Goal: Transaction & Acquisition: Book appointment/travel/reservation

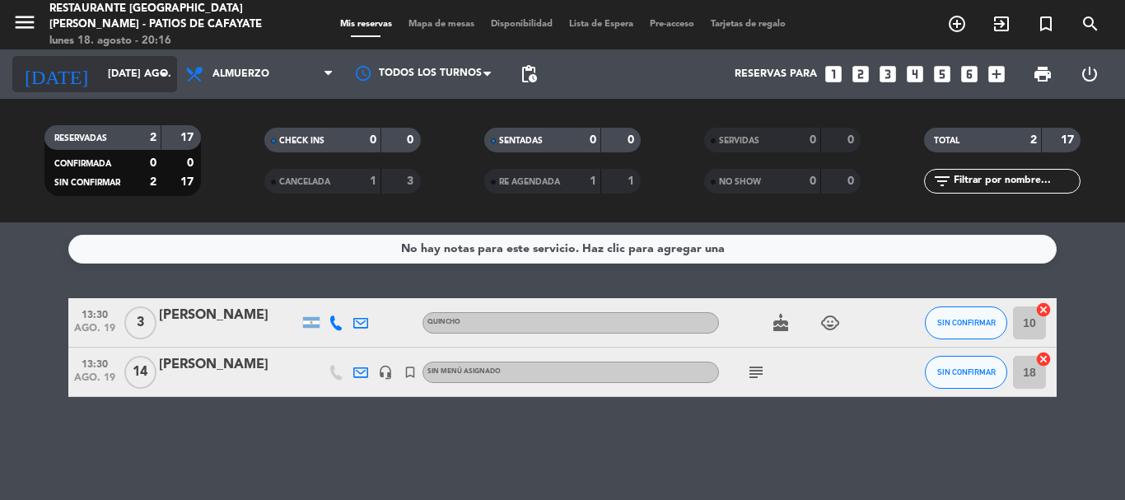
click at [134, 80] on input "[DATE] ago." at bounding box center [169, 74] width 139 height 28
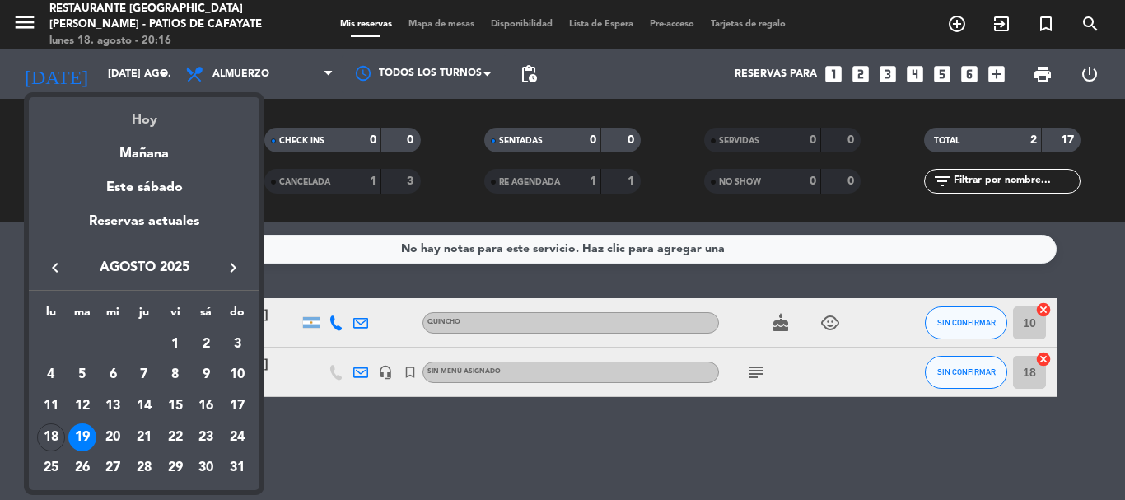
click at [139, 123] on div "Hoy" at bounding box center [144, 114] width 231 height 34
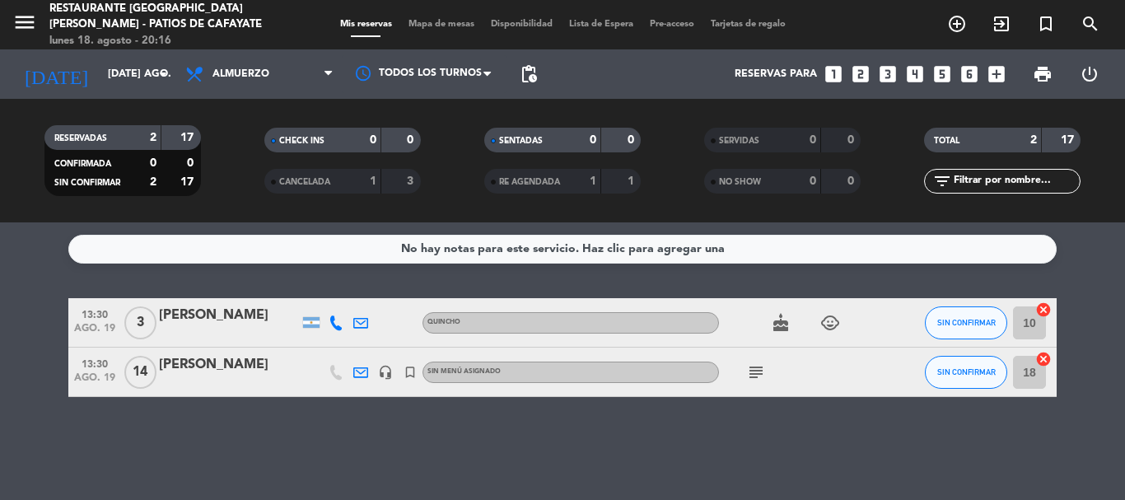
type input "lun. 18 ago."
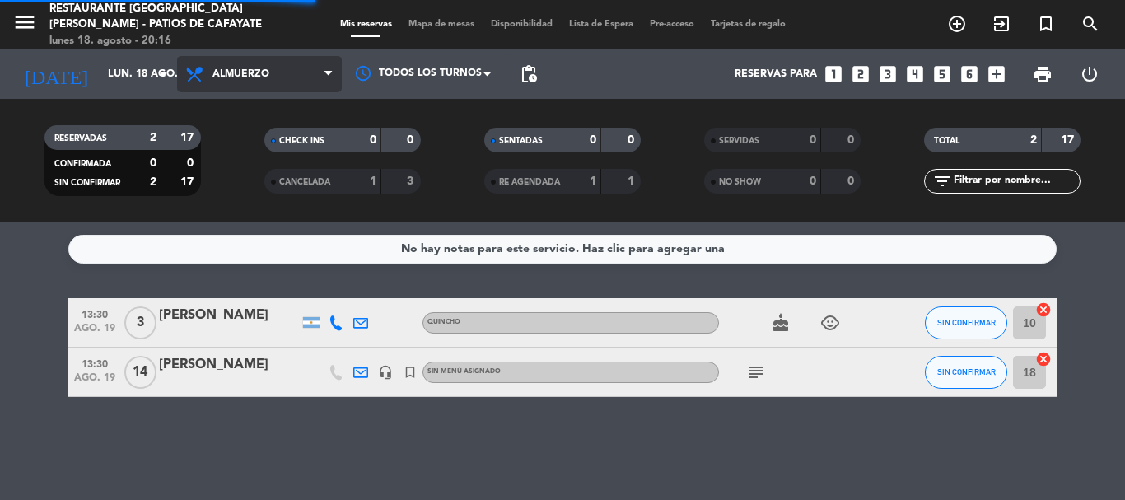
click at [272, 82] on span "Almuerzo" at bounding box center [259, 74] width 165 height 36
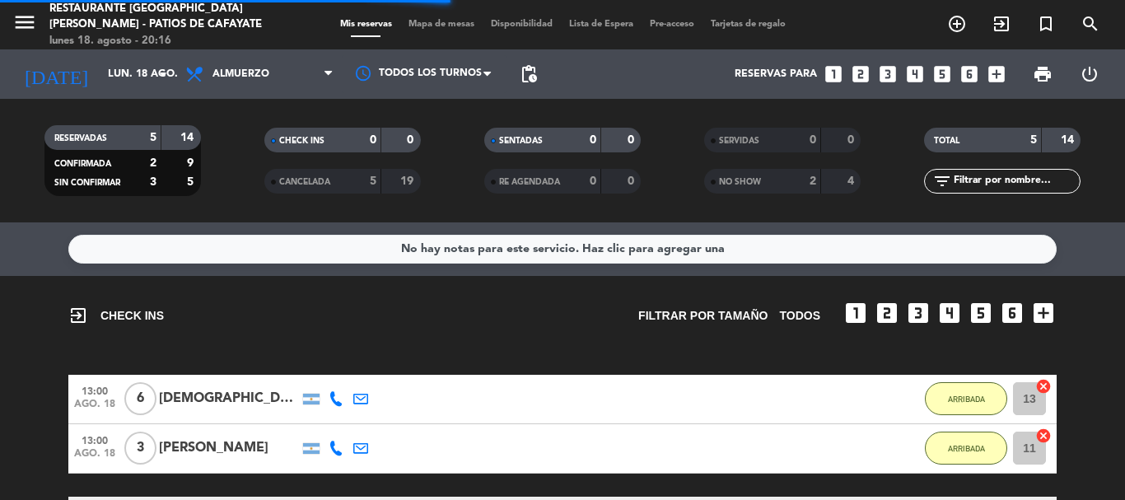
click at [264, 185] on div "CANCELADA 5 19" at bounding box center [342, 181] width 156 height 25
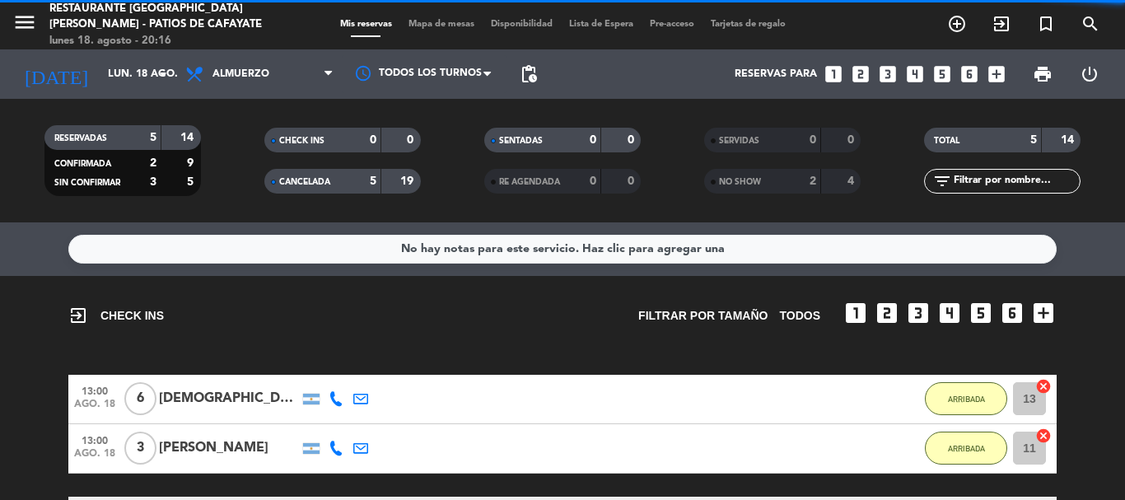
click at [261, 53] on div "Todos los servicios Almuerzo Cena Almuerzo Todos los servicios Almuerzo Cena" at bounding box center [259, 73] width 165 height 49
click at [226, 73] on span "Almuerzo" at bounding box center [240, 74] width 57 height 12
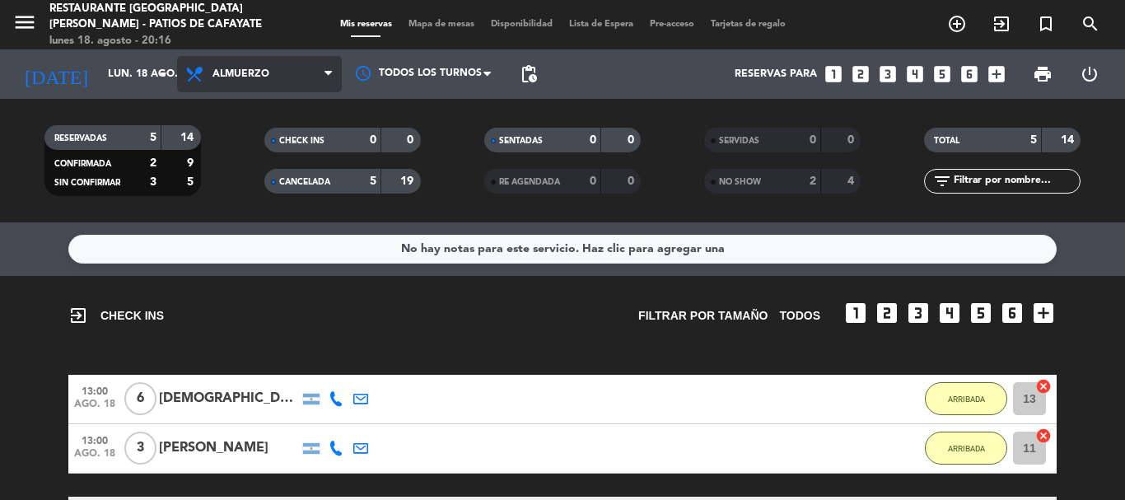
click at [231, 70] on span "Almuerzo" at bounding box center [240, 74] width 57 height 12
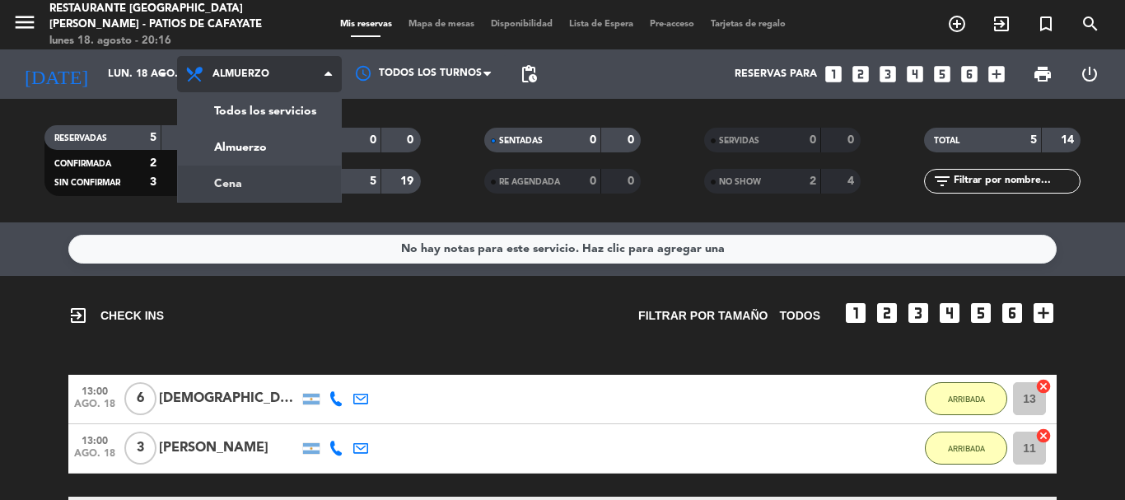
click at [240, 173] on div "menu Restaurante [GEOGRAPHIC_DATA][PERSON_NAME] - Patios de Cafayate lunes 18. …" at bounding box center [562, 111] width 1125 height 222
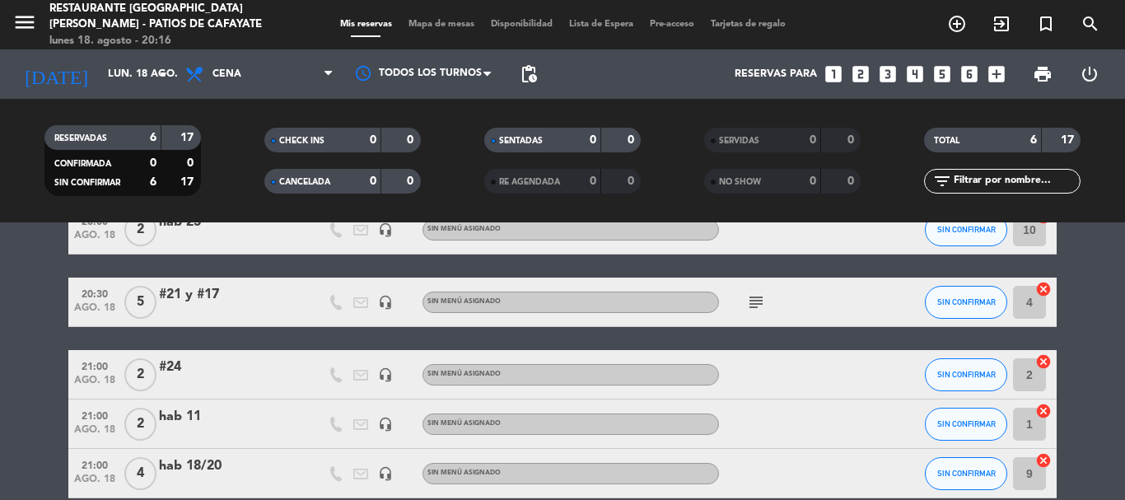
scroll to position [165, 0]
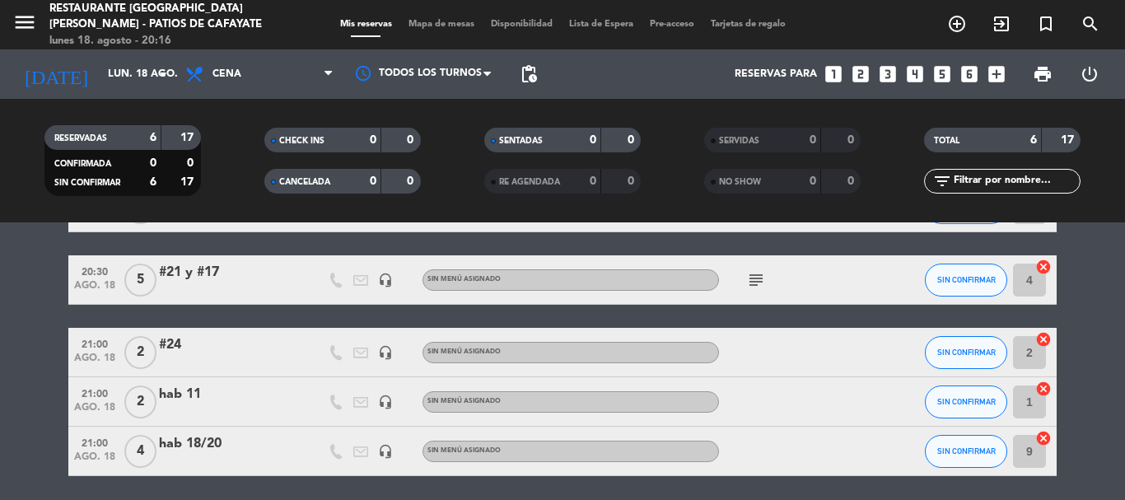
click at [856, 75] on icon "looks_two" at bounding box center [860, 73] width 21 height 21
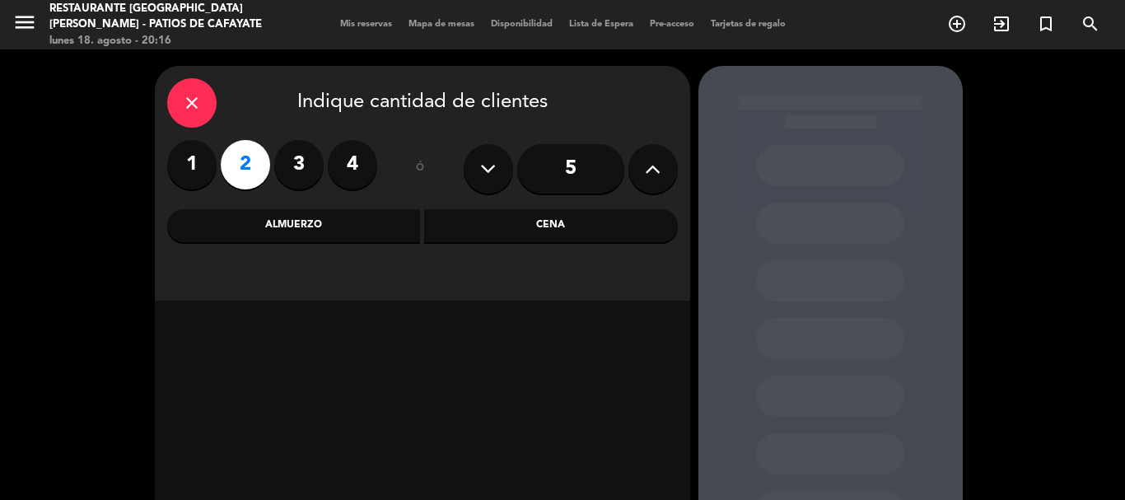
click at [491, 229] on div "Cena" at bounding box center [551, 225] width 254 height 33
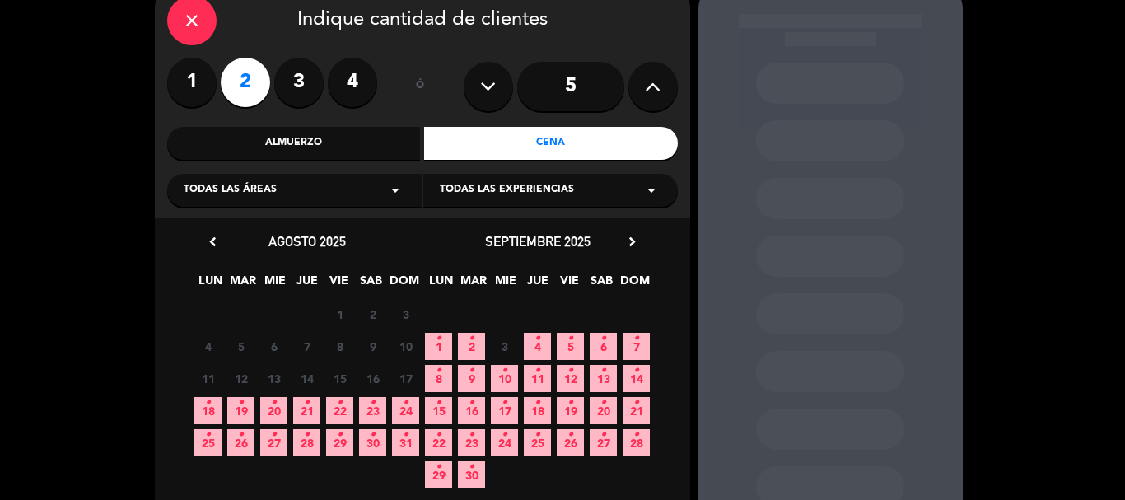
click at [212, 402] on span "18 •" at bounding box center [207, 410] width 27 height 27
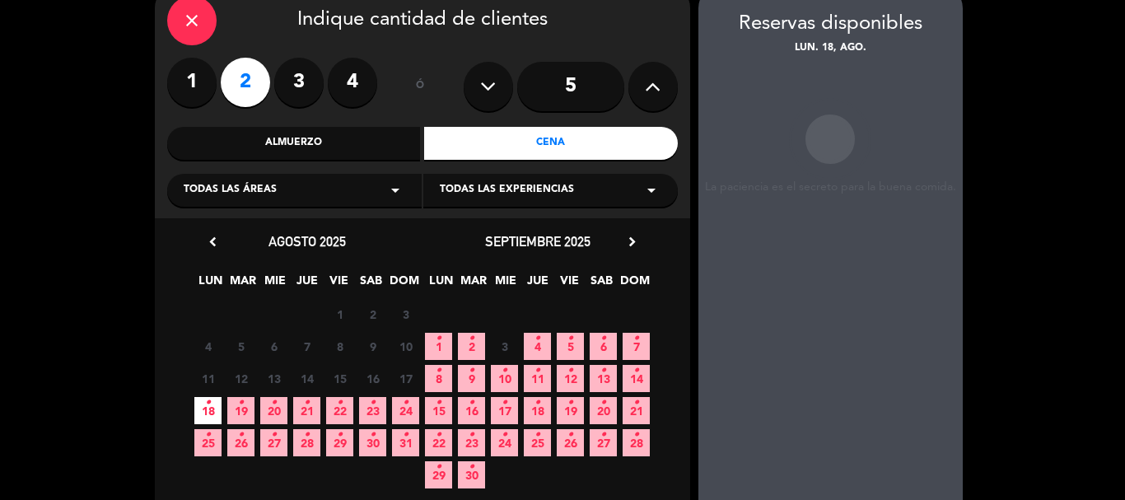
scroll to position [66, 0]
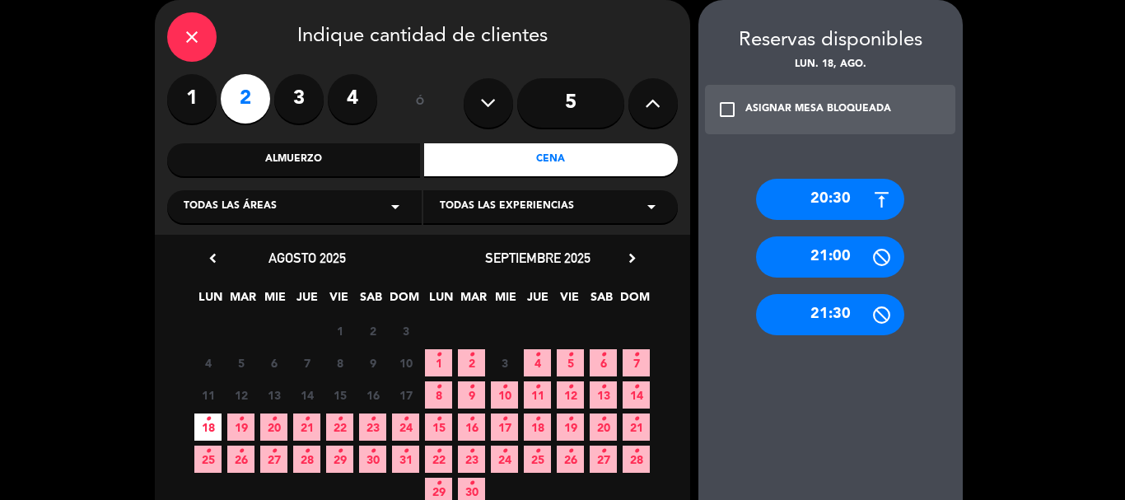
click at [855, 315] on div "21:30" at bounding box center [830, 314] width 148 height 41
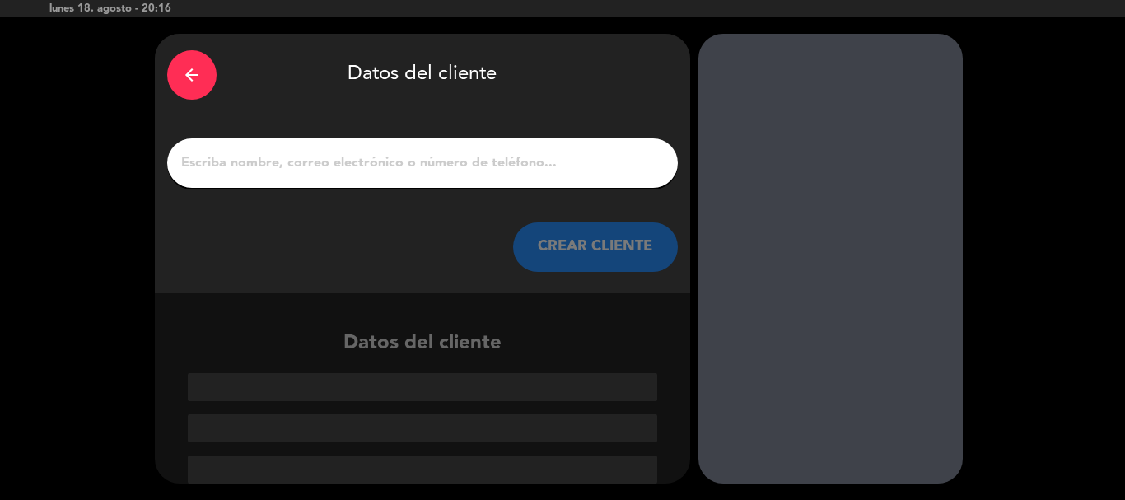
scroll to position [32, 0]
drag, startPoint x: 501, startPoint y: 155, endPoint x: 510, endPoint y: 170, distance: 18.1
click at [507, 165] on input "1" at bounding box center [422, 162] width 486 height 23
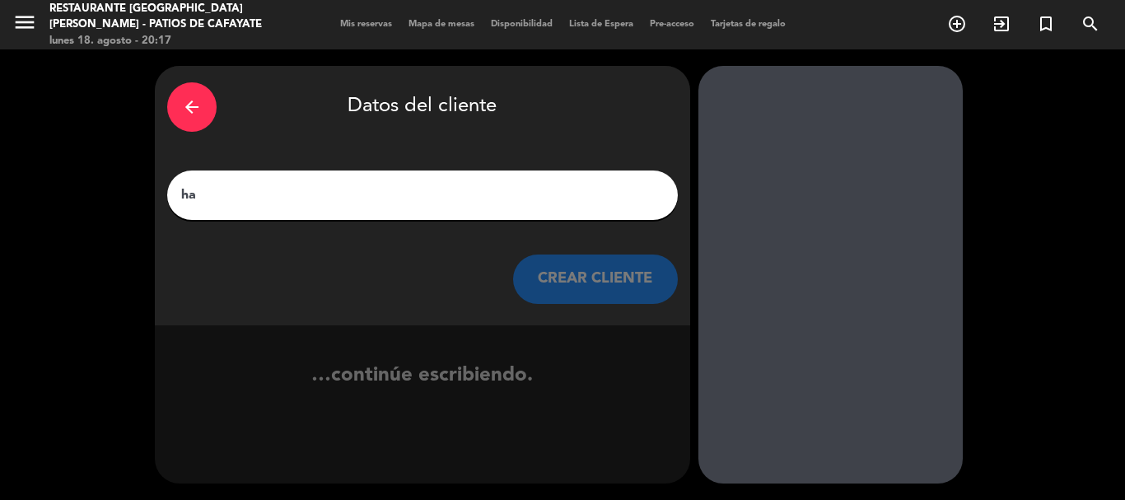
scroll to position [0, 0]
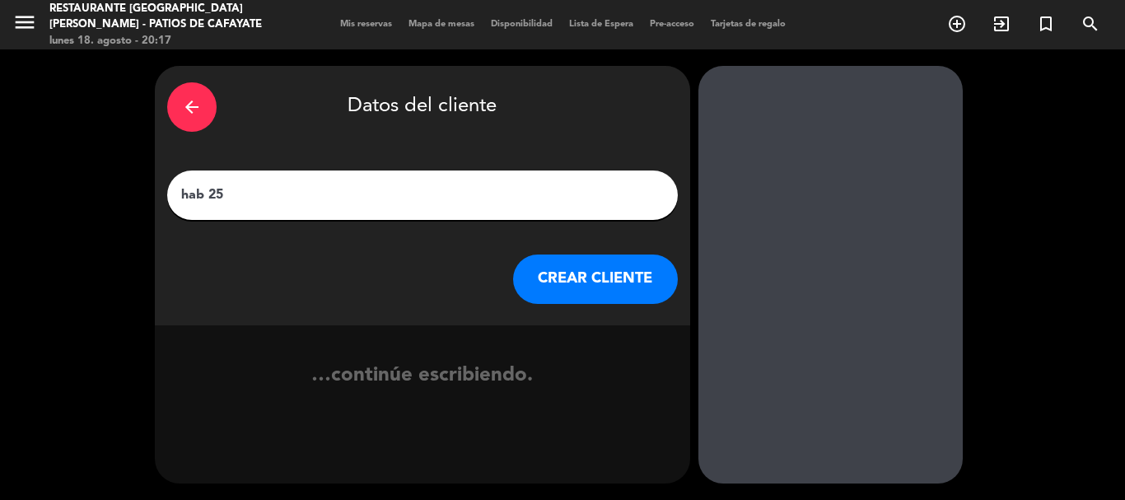
type input "hab 25"
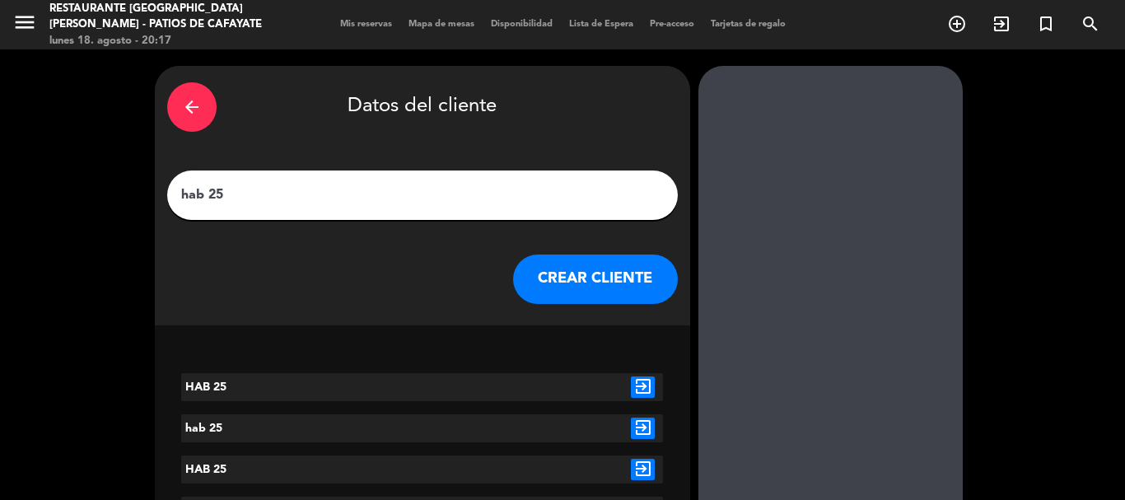
click at [580, 278] on button "CREAR CLIENTE" at bounding box center [595, 278] width 165 height 49
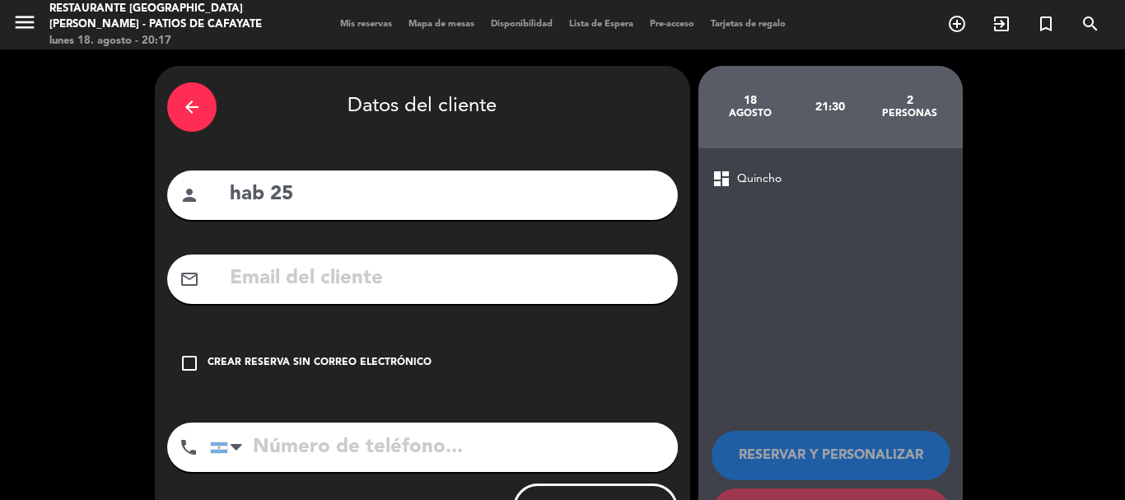
scroll to position [74, 0]
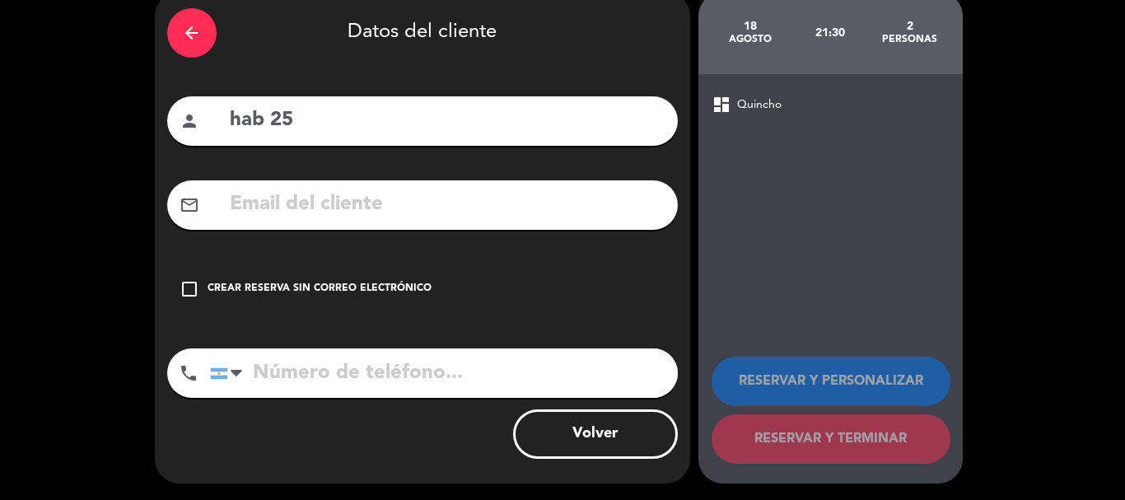
click at [259, 282] on div "Crear reserva sin correo electrónico" at bounding box center [319, 289] width 224 height 16
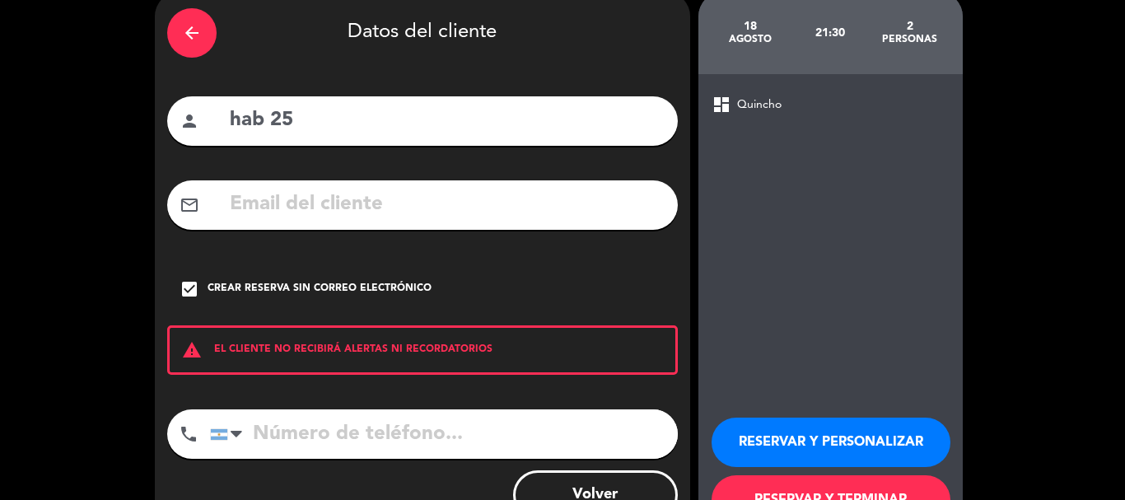
scroll to position [135, 0]
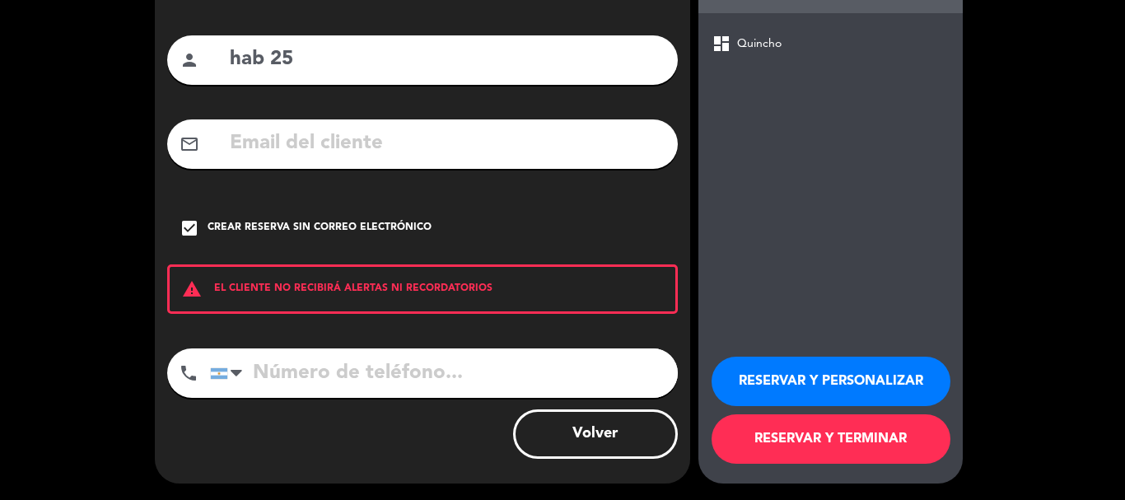
click at [800, 431] on button "RESERVAR Y TERMINAR" at bounding box center [830, 438] width 239 height 49
